Goal: Task Accomplishment & Management: Use online tool/utility

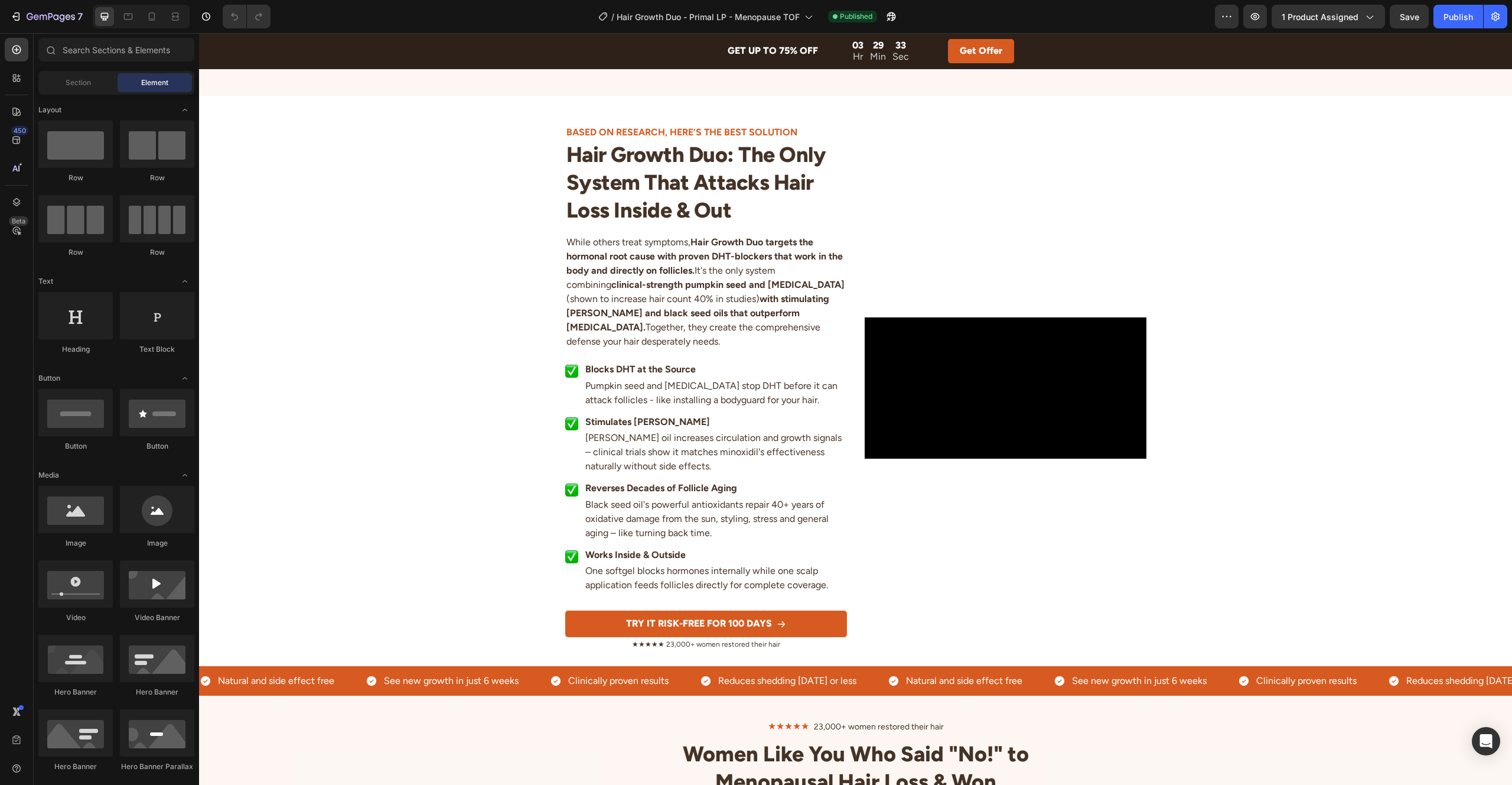
scroll to position [2229, 0]
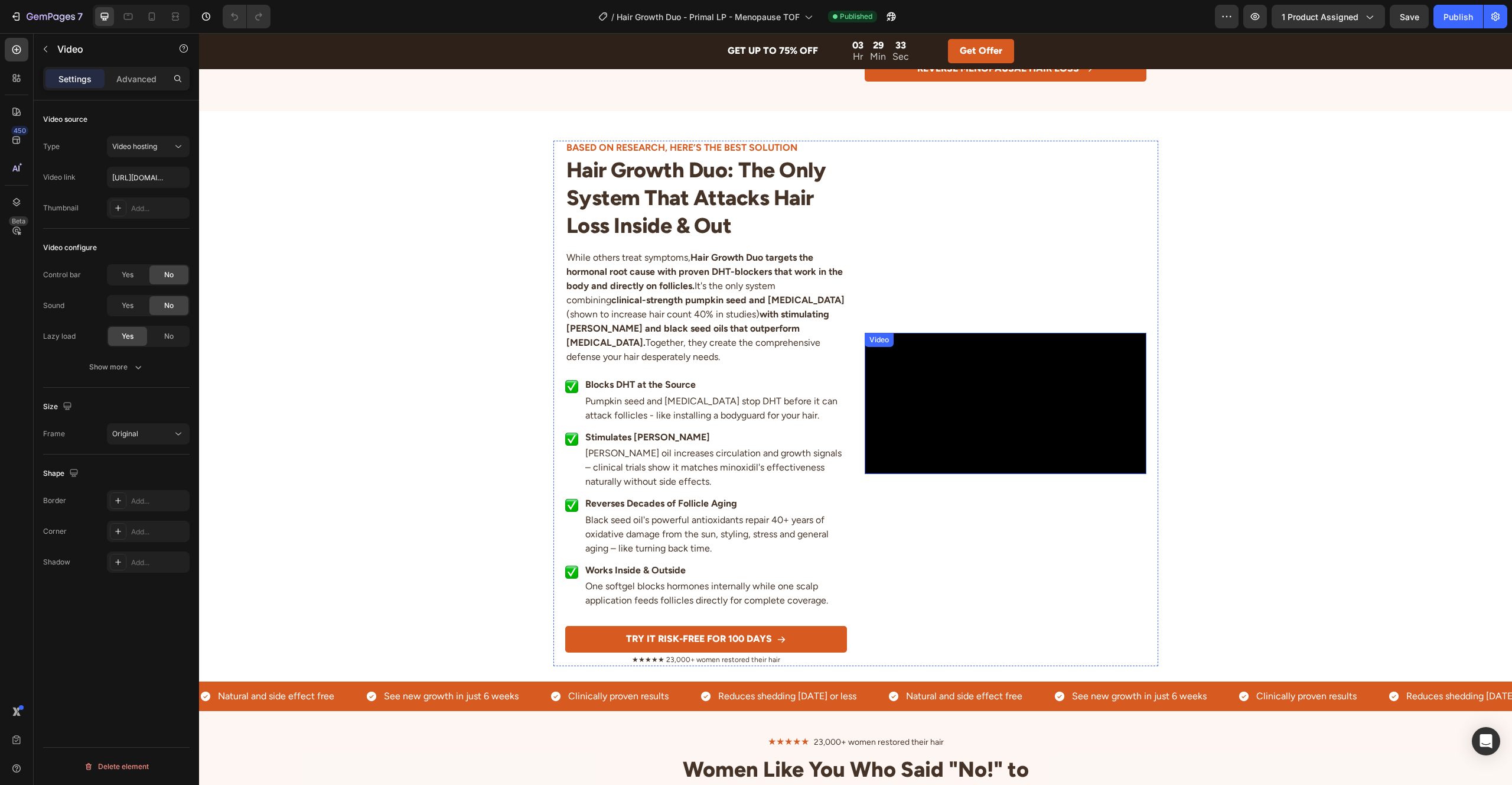
click at [1011, 383] on video at bounding box center [1005, 403] width 282 height 141
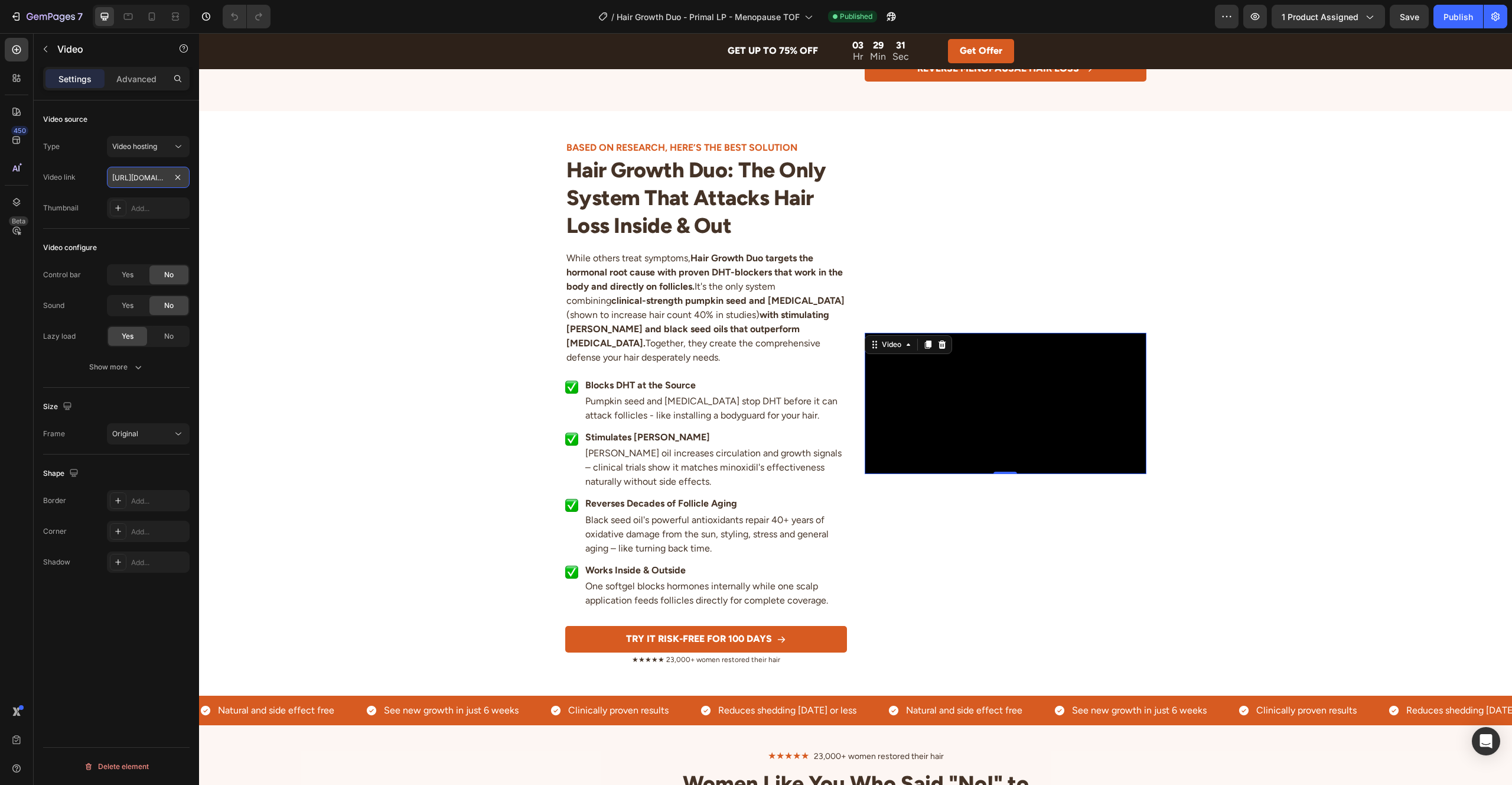
click at [154, 179] on input "[URL][DOMAIN_NAME]" at bounding box center [147, 177] width 82 height 22
paste input "[DOMAIN_NAME][URL]"
type input "[URL][DOMAIN_NAME]"
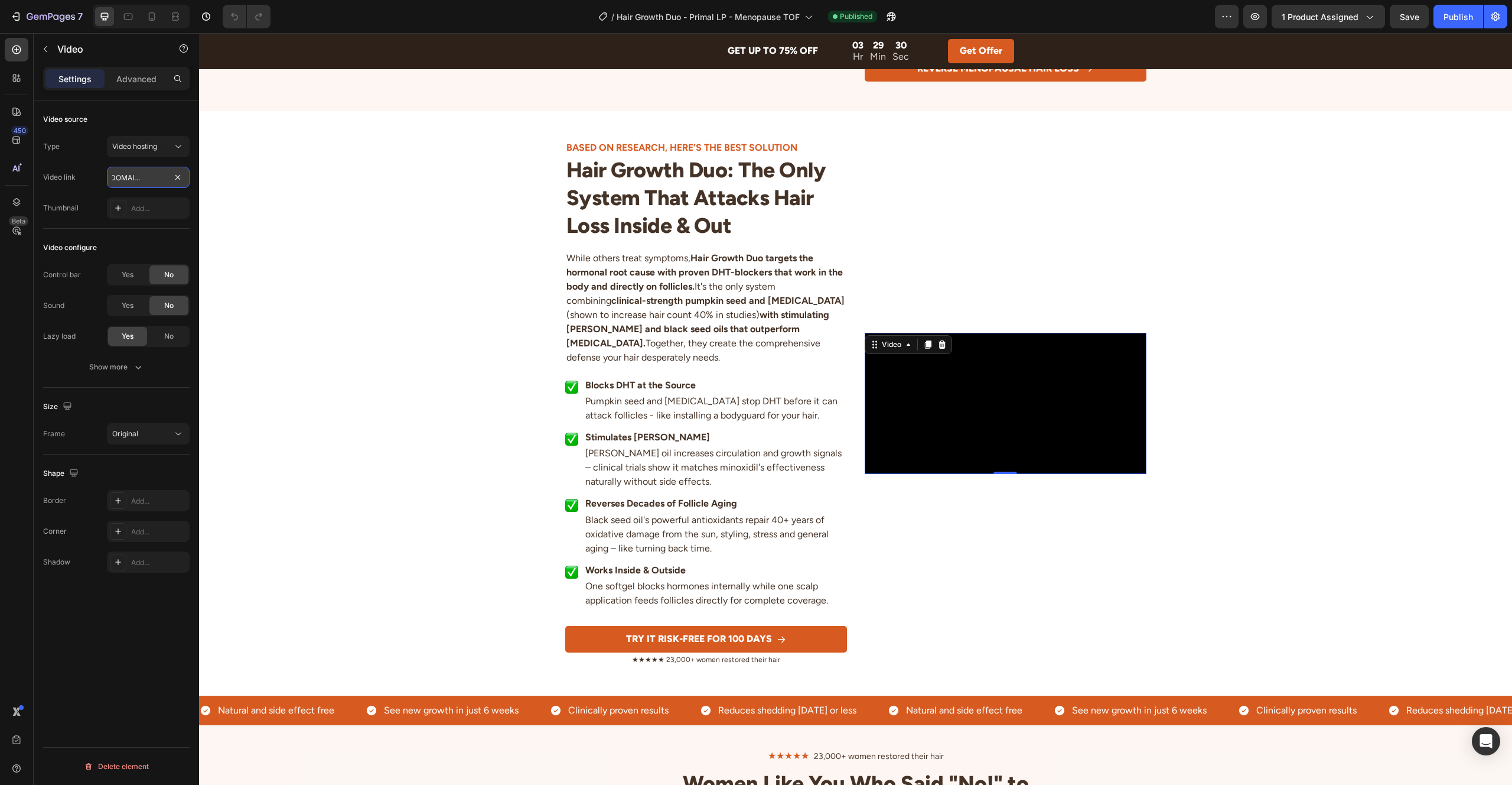
scroll to position [0, 225]
click at [1204, 216] on div "Video BASED ON RESEARCH, HERE’S THE BEST SOLUTION Heading Hair Growth Duo: The …" at bounding box center [856, 402] width 1313 height 525
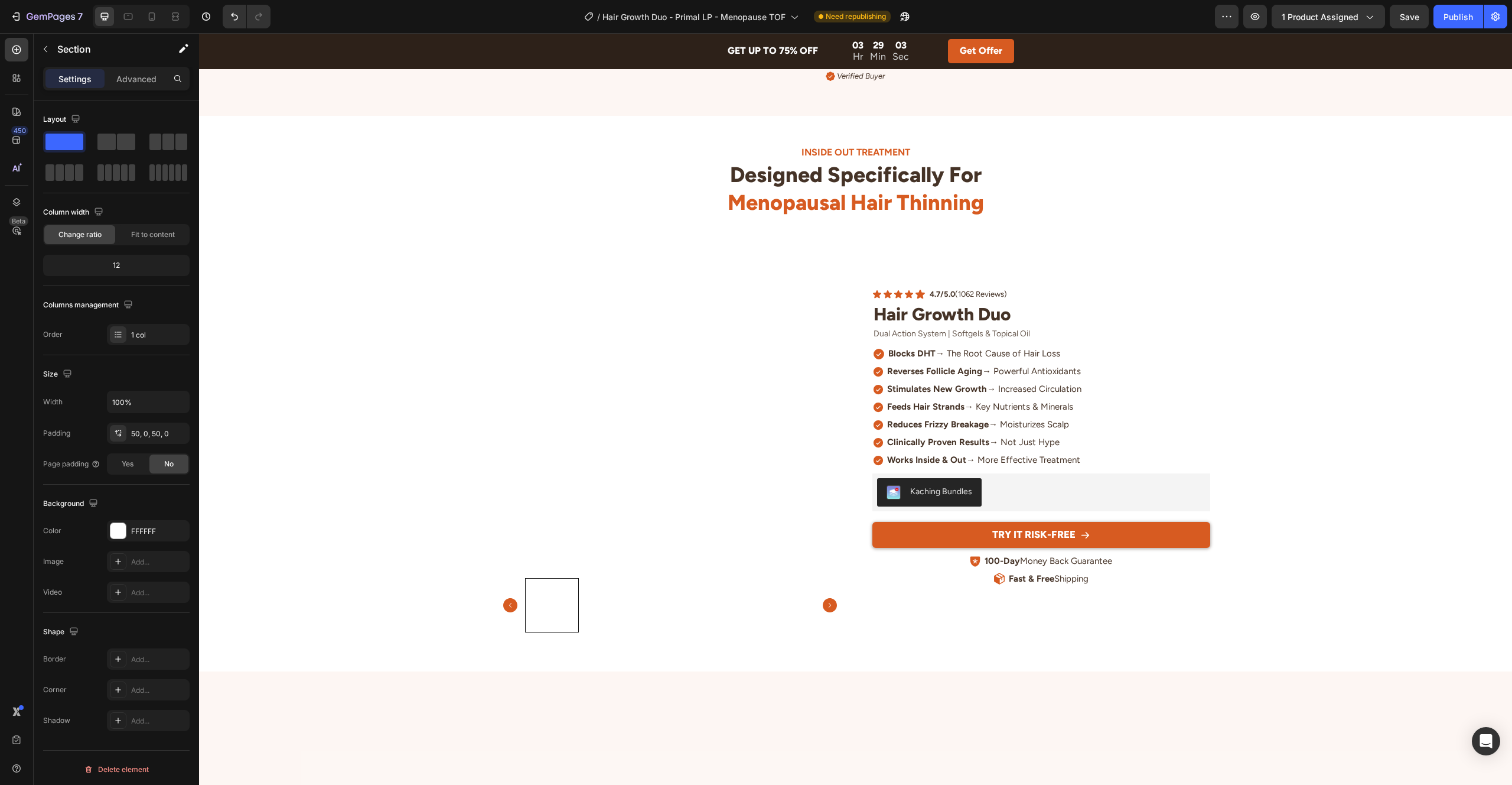
scroll to position [3340, 0]
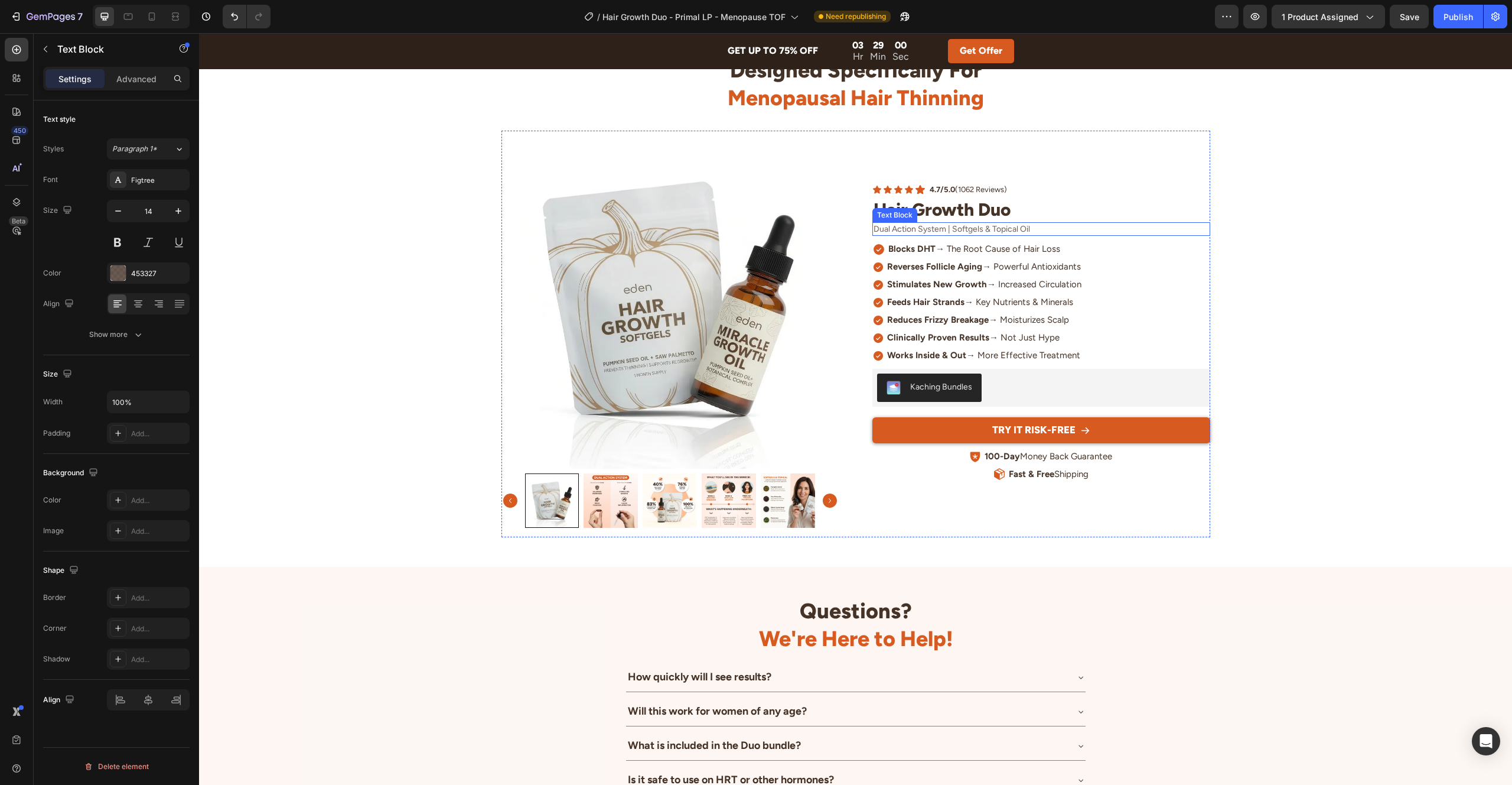
click at [955, 235] on p "Dual Action System | Softgels & Topical Oil" at bounding box center [1041, 230] width 336 height 12
click at [948, 235] on p "Dual Action System | Softgels & Topical Oil" at bounding box center [1041, 230] width 336 height 12
click at [952, 235] on p "Dual Action System | Softgels & Topical Oil" at bounding box center [1041, 230] width 336 height 12
click at [1313, 395] on div "INSIDE OUT TREATMENT Heading Designed Specifically For Menopausal Hair Thinning…" at bounding box center [856, 289] width 1313 height 496
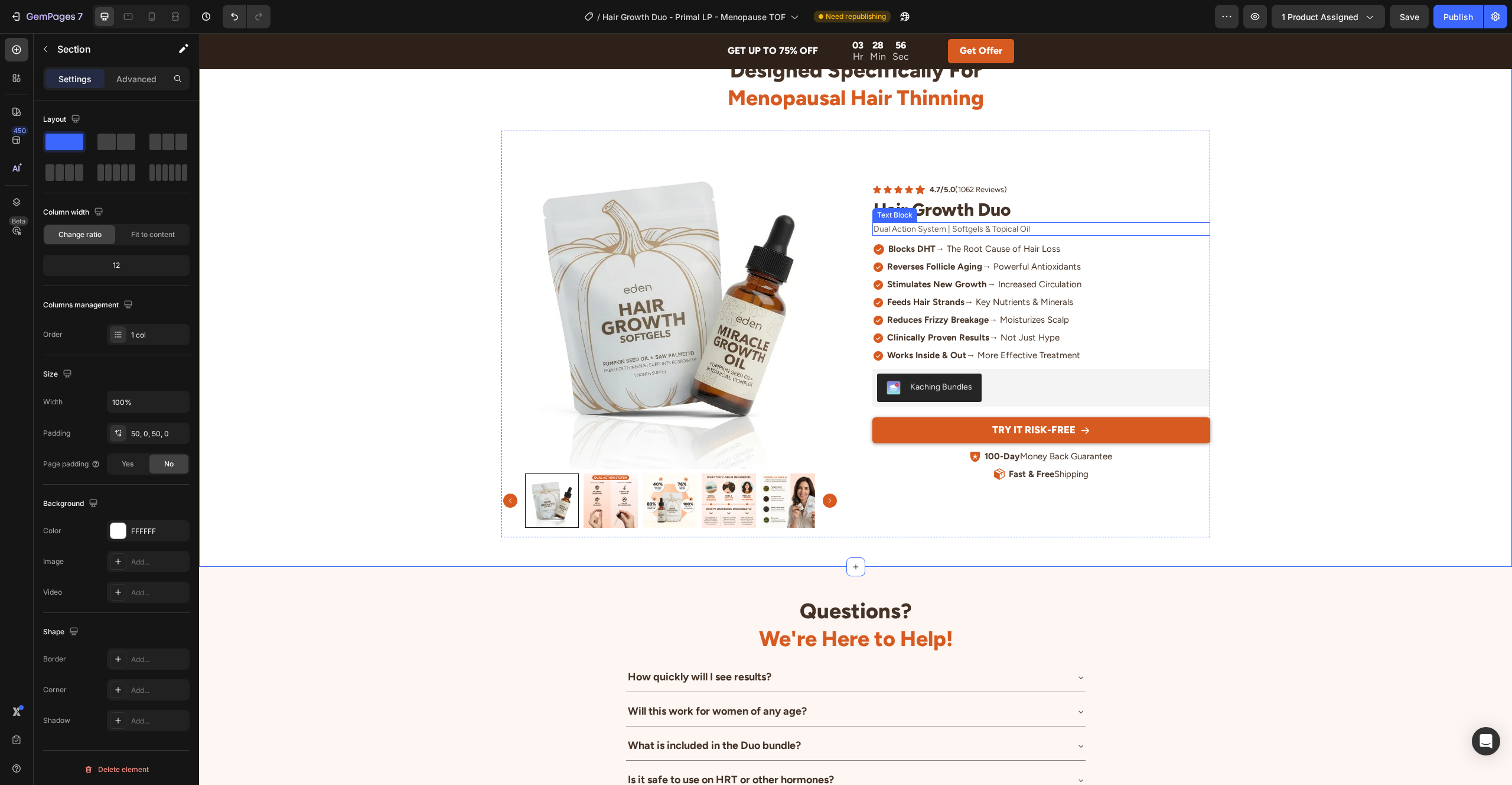
click at [994, 235] on p "Dual Action System | Softgels & Topical Oil" at bounding box center [1041, 230] width 336 height 12
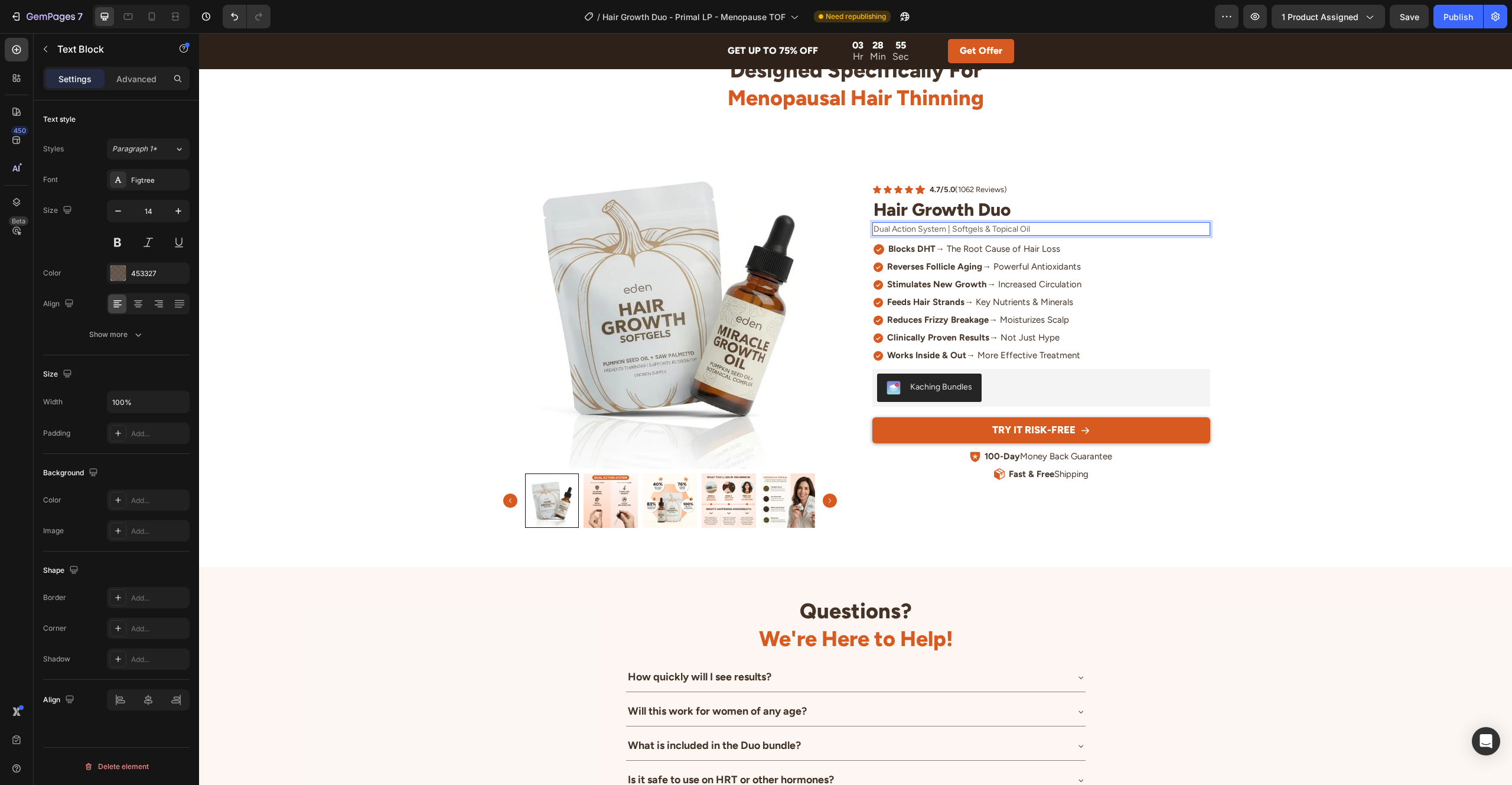
click at [987, 235] on p "Dual Action System | Softgels & Topical Oil" at bounding box center [1041, 230] width 336 height 12
click at [990, 235] on p "Dual Action System | Softgels & Topical Oil" at bounding box center [1041, 230] width 336 height 12
click at [1287, 359] on div "INSIDE OUT TREATMENT Heading Designed Specifically For Menopausal Hair Thinning…" at bounding box center [856, 289] width 1313 height 496
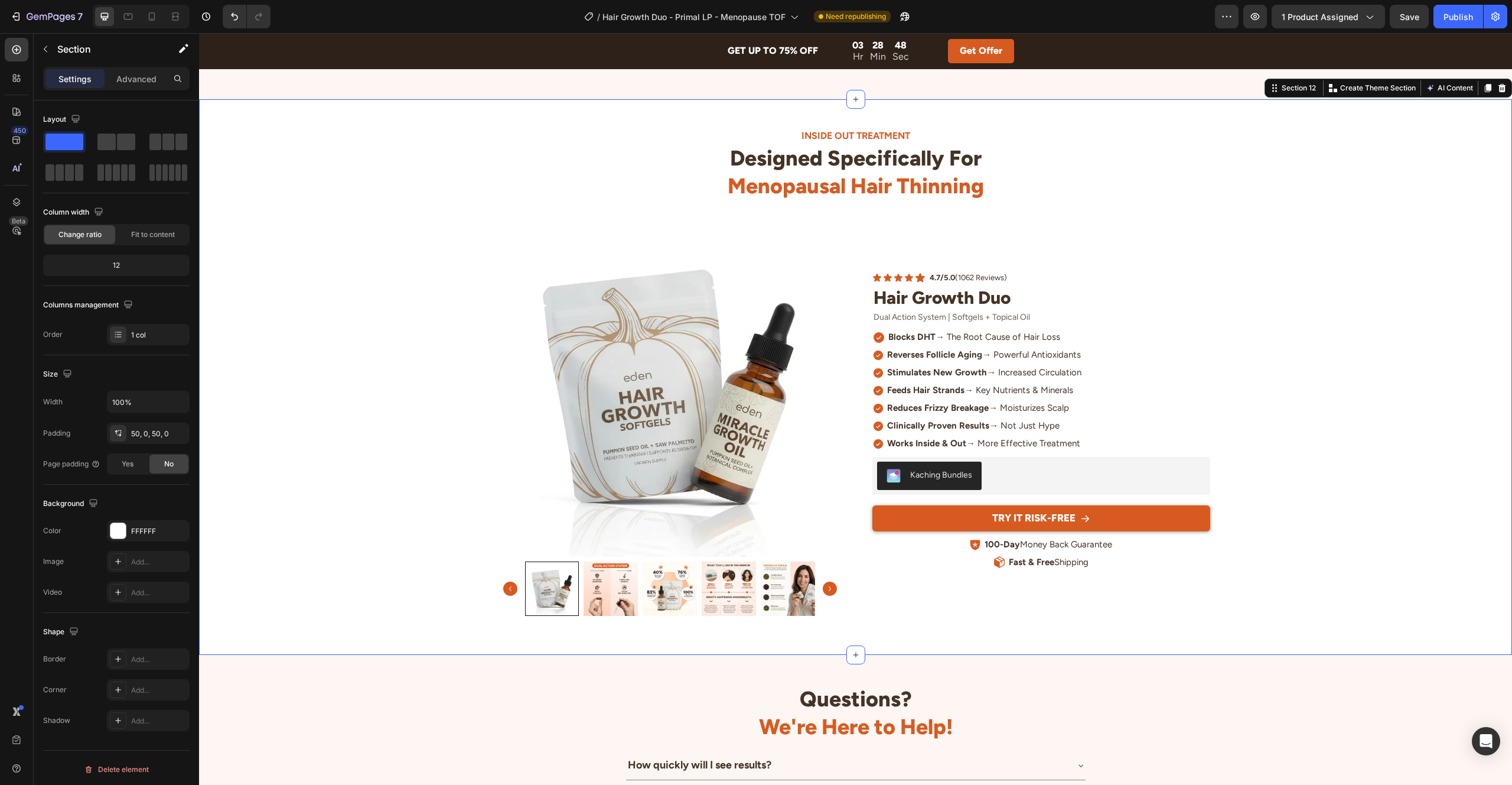
scroll to position [3313, 0]
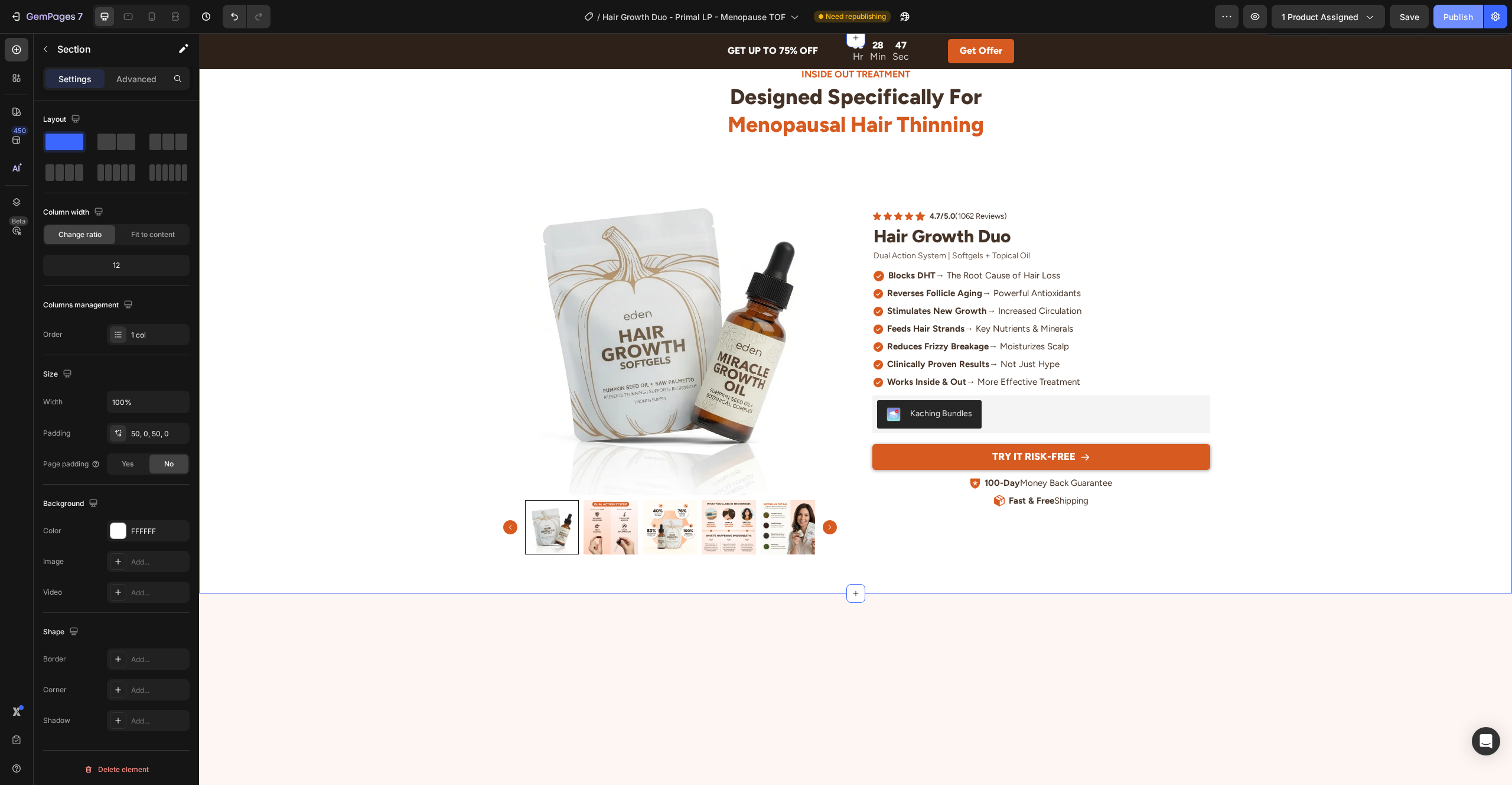
click at [1455, 19] on div "Publish" at bounding box center [1458, 16] width 29 height 12
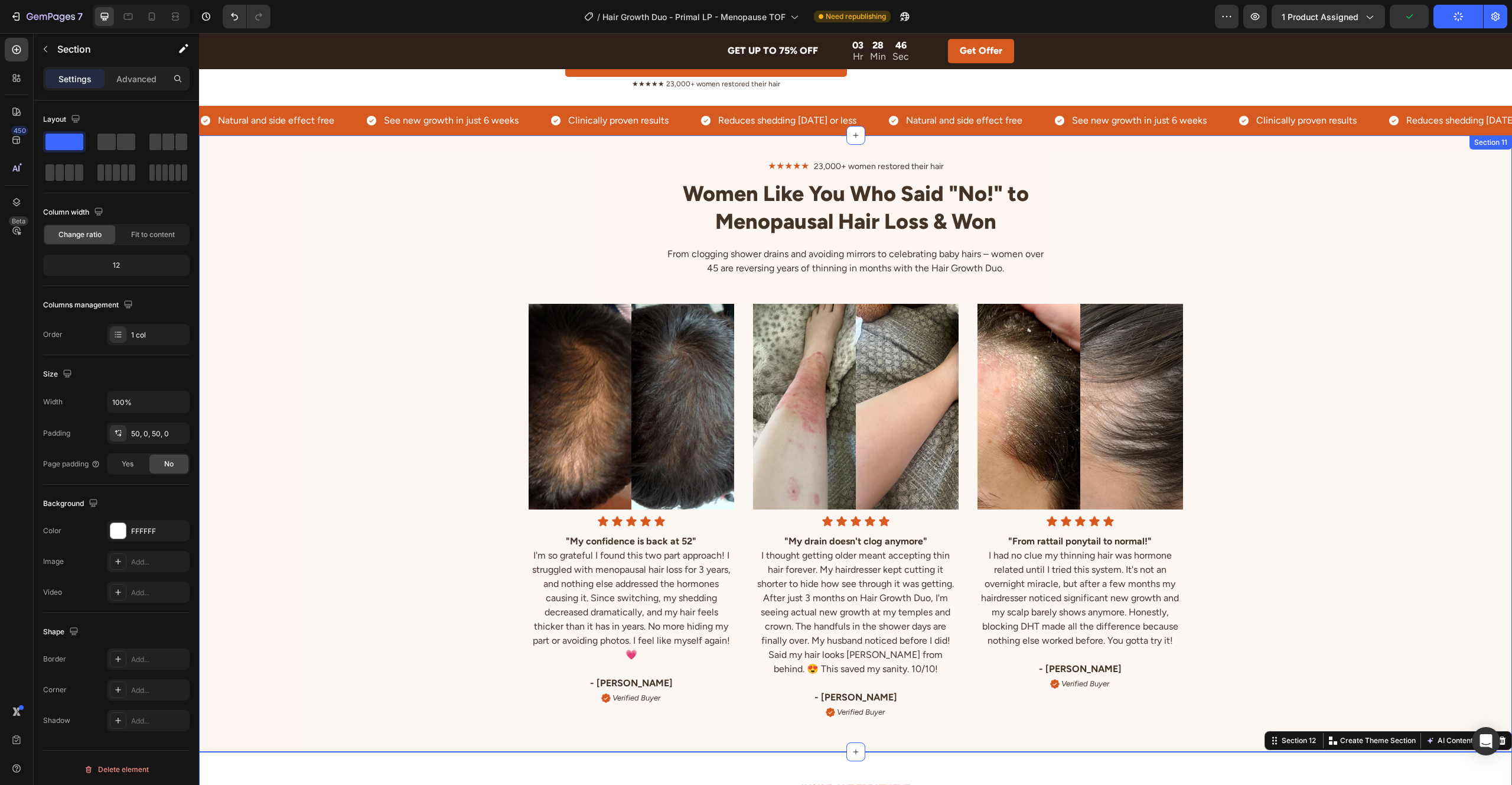
scroll to position [2775, 0]
